Goal: Check status: Check status

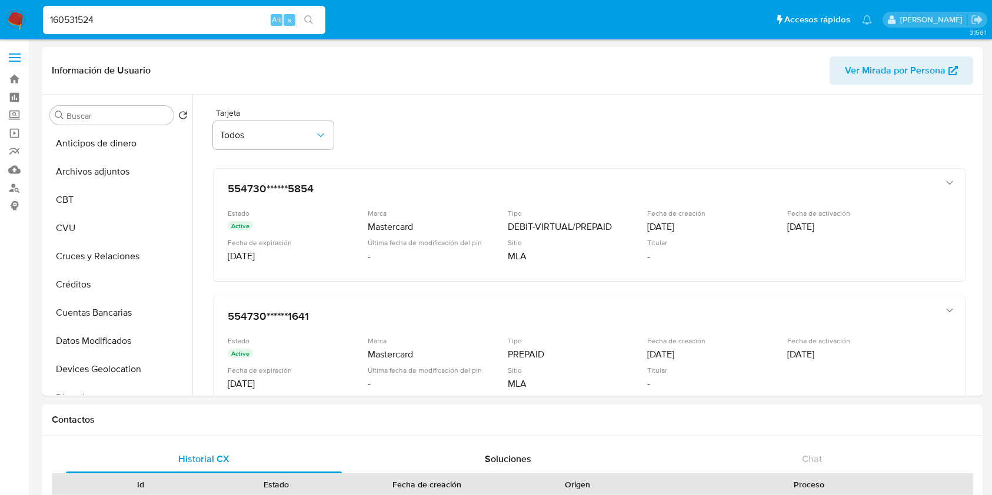
select select "10"
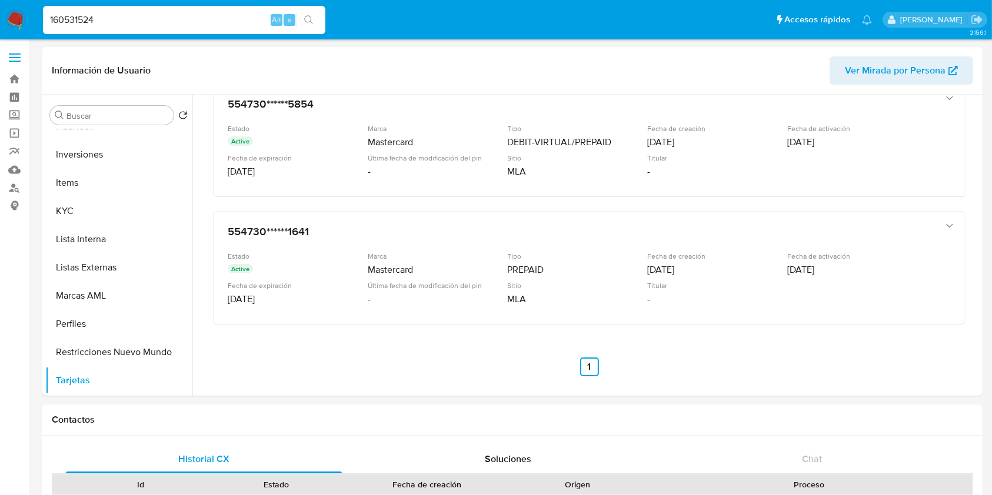
click at [175, 24] on input "160531524" at bounding box center [184, 19] width 282 height 15
paste input "1026965803"
type input "1026965803"
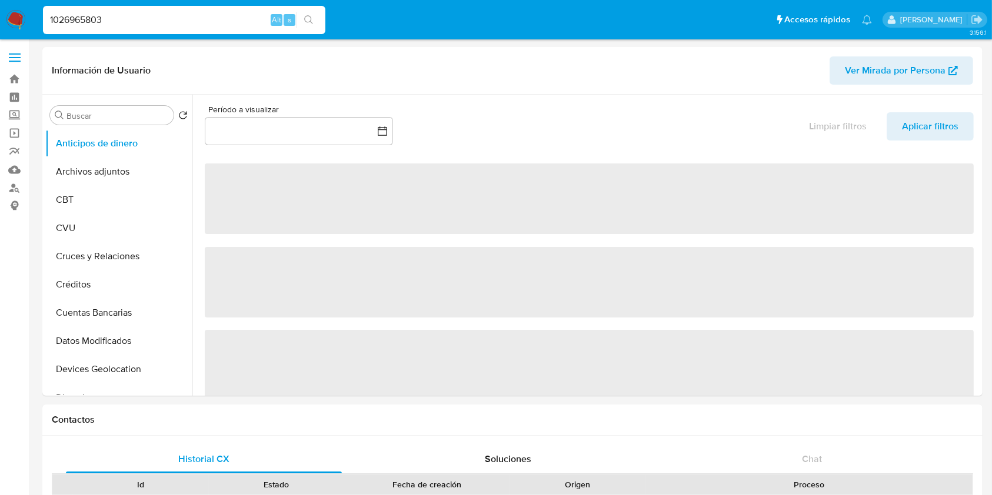
select select "10"
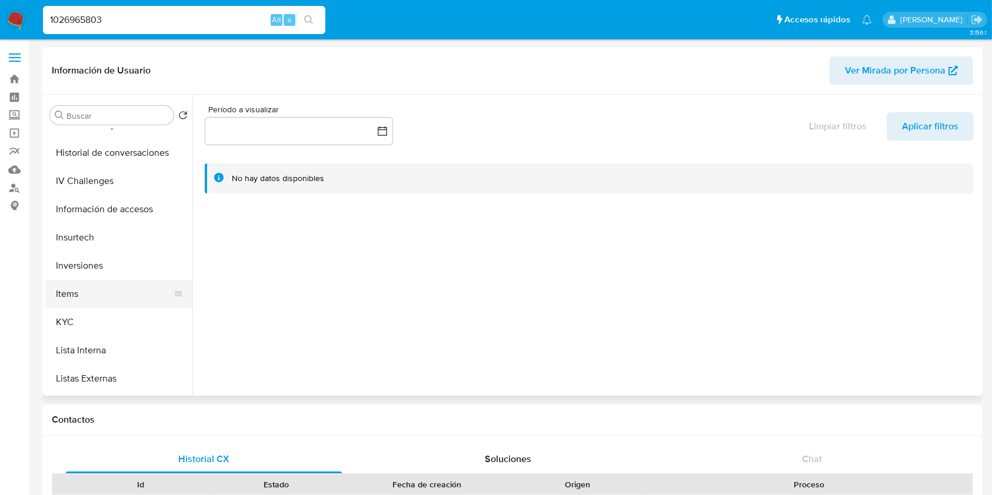
scroll to position [447, 0]
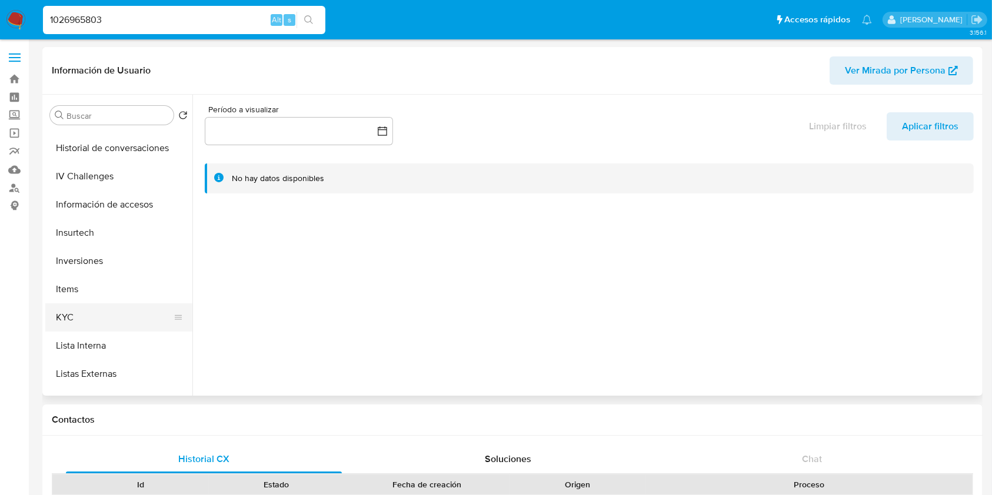
click at [139, 311] on button "KYC" at bounding box center [114, 318] width 138 height 28
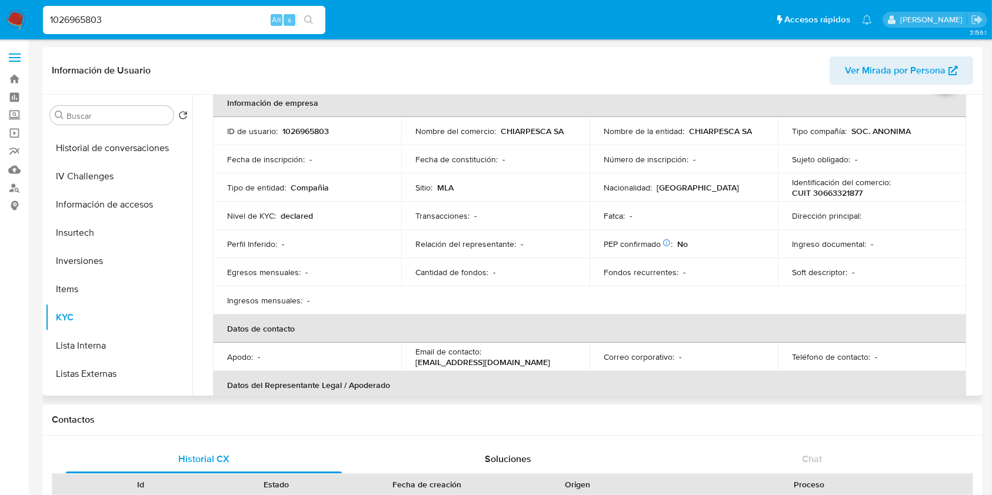
scroll to position [58, 0]
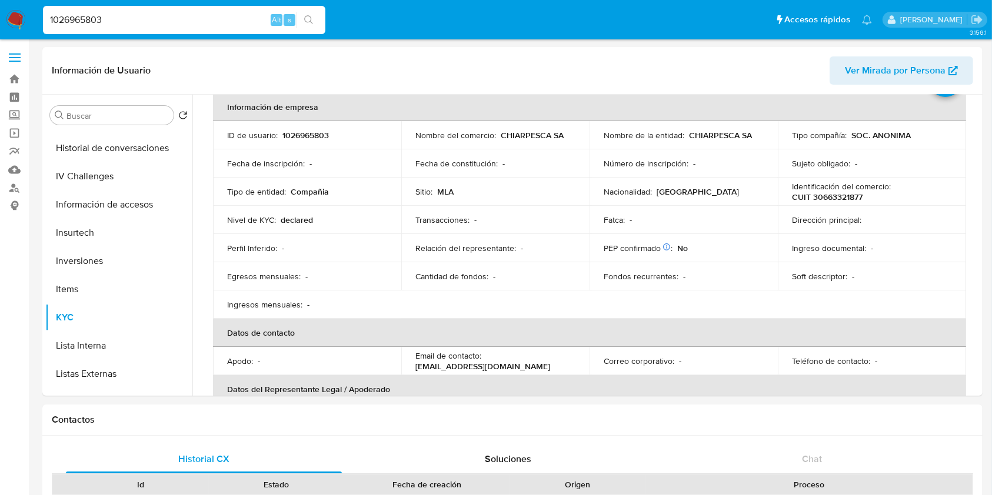
click at [222, 14] on input "1026965803" at bounding box center [184, 19] width 282 height 15
paste input "694867250"
type input "694867250"
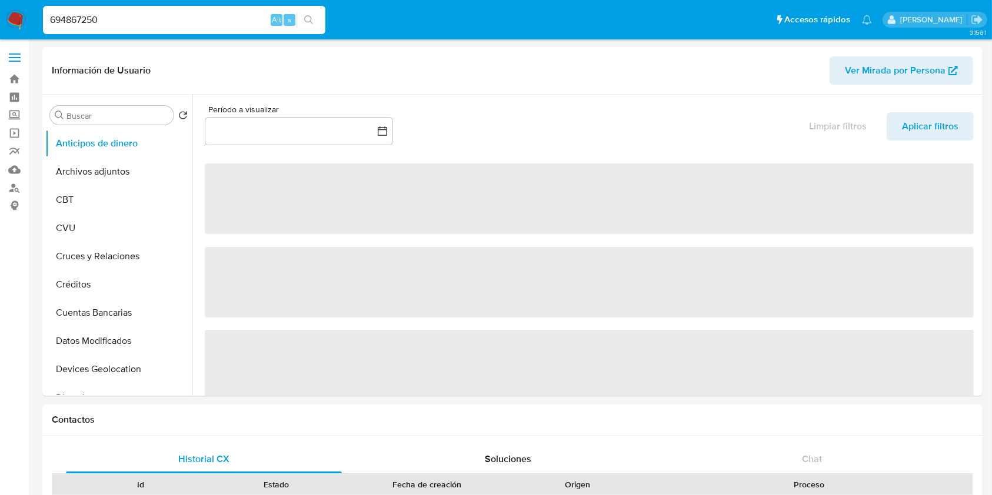
select select "10"
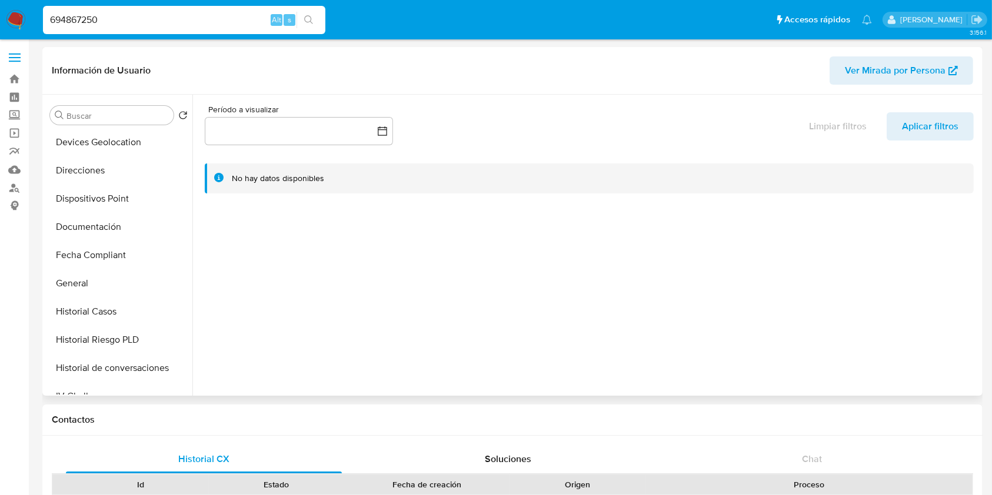
scroll to position [229, 0]
click at [198, 233] on div at bounding box center [585, 245] width 787 height 301
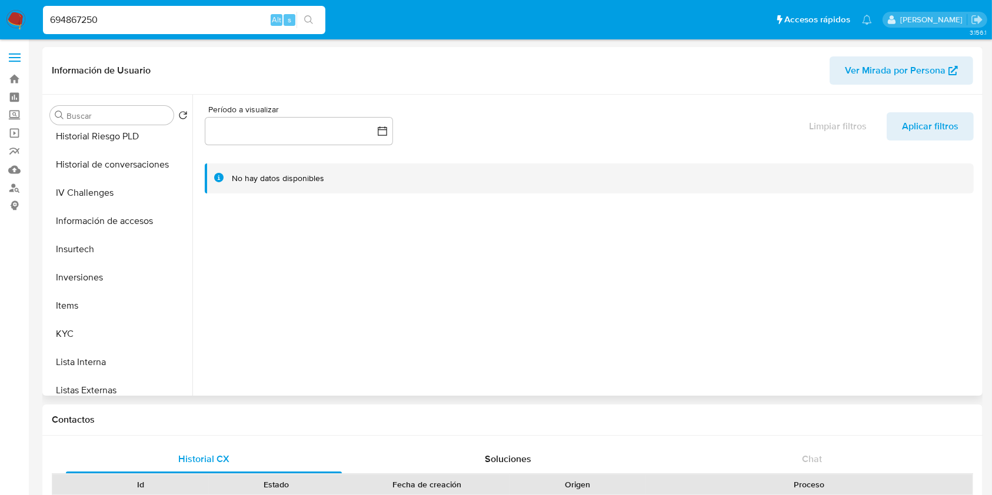
scroll to position [468, 0]
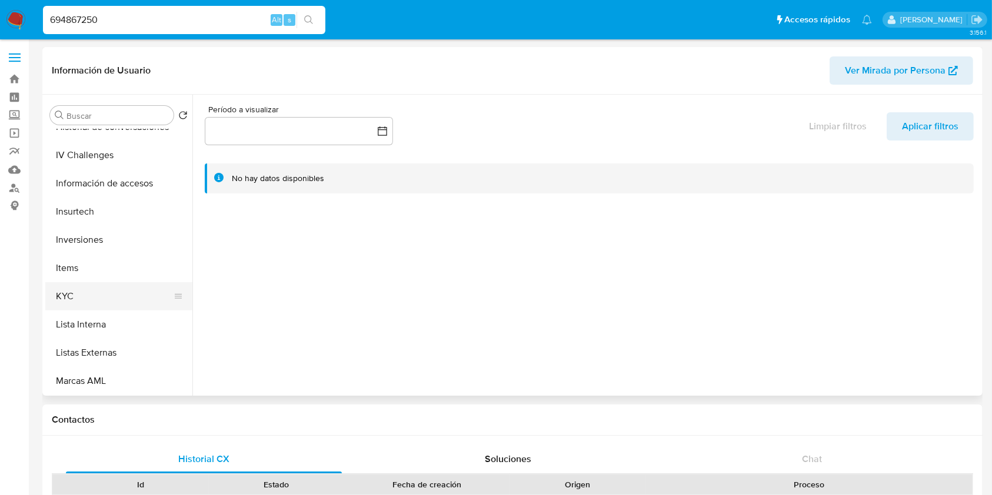
click at [114, 300] on button "KYC" at bounding box center [114, 296] width 138 height 28
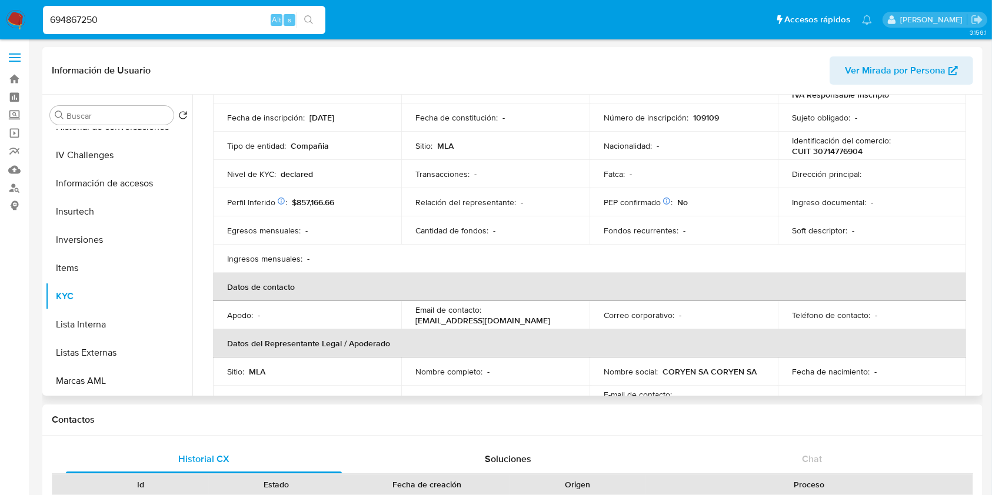
scroll to position [64, 0]
